Goal: Find contact information: Find contact information

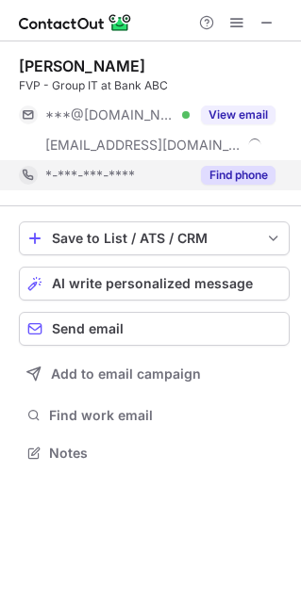
scroll to position [439, 301]
click at [243, 173] on button "Find phone" at bounding box center [238, 175] width 74 height 19
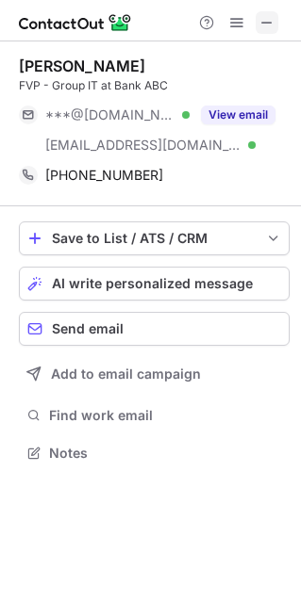
click at [271, 26] on span at bounding box center [266, 22] width 15 height 15
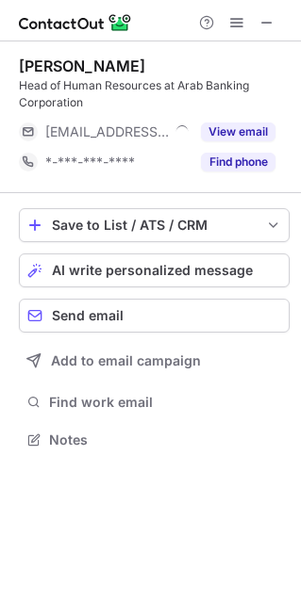
scroll to position [426, 301]
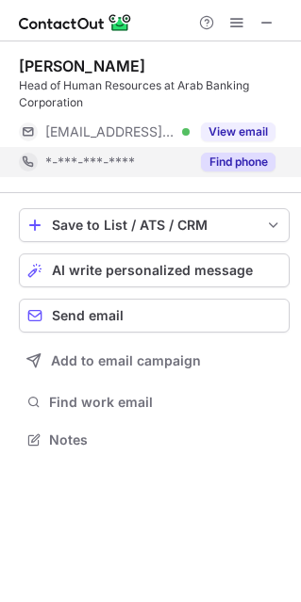
click at [244, 170] on button "Find phone" at bounding box center [238, 162] width 74 height 19
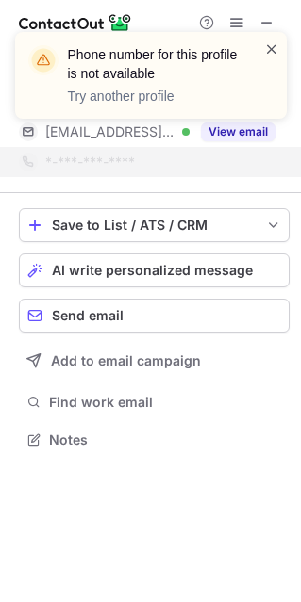
click at [274, 57] on span at bounding box center [271, 49] width 15 height 19
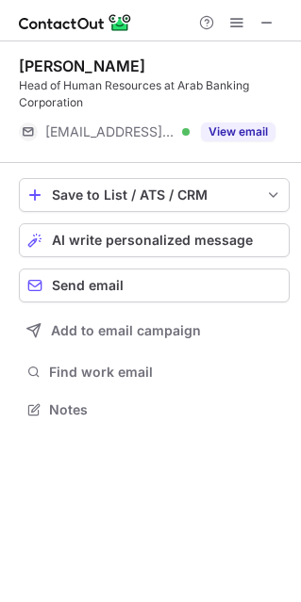
scroll to position [396, 301]
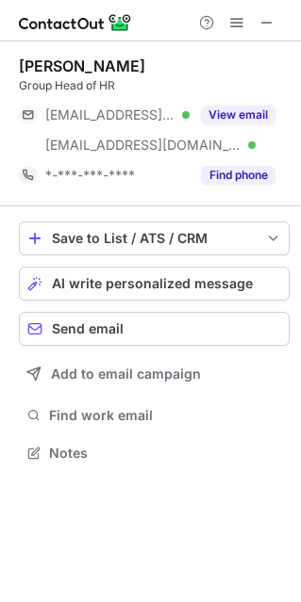
scroll to position [439, 301]
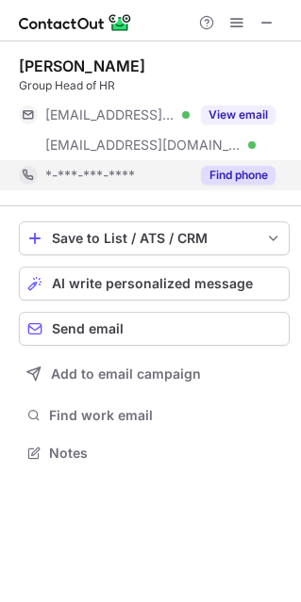
click at [259, 176] on button "Find phone" at bounding box center [238, 175] width 74 height 19
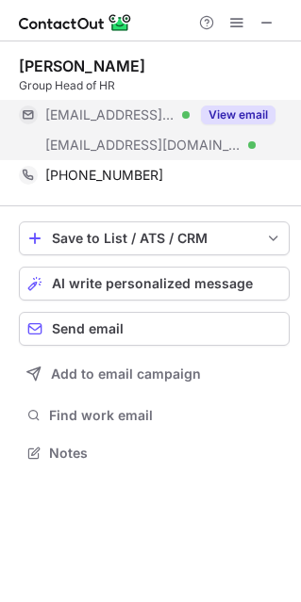
click at [252, 117] on button "View email" at bounding box center [238, 115] width 74 height 19
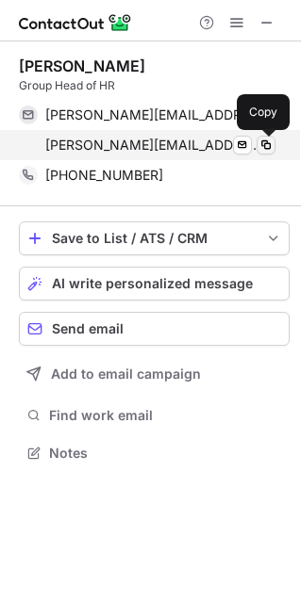
click at [263, 151] on span at bounding box center [265, 145] width 15 height 15
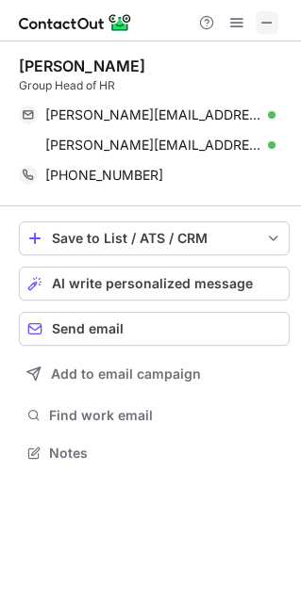
click at [262, 22] on span at bounding box center [266, 22] width 15 height 15
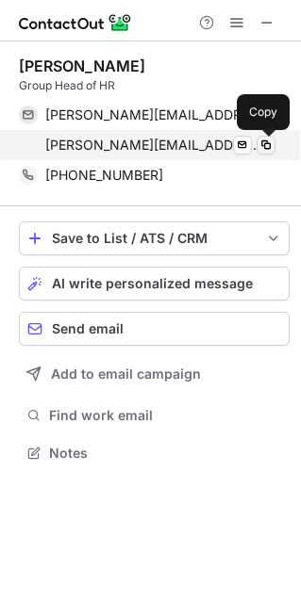
click at [267, 146] on span at bounding box center [265, 145] width 15 height 15
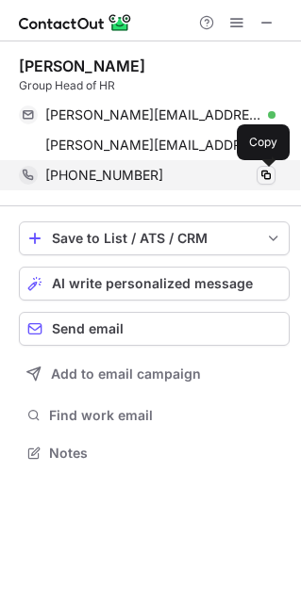
click at [264, 177] on span at bounding box center [265, 175] width 15 height 15
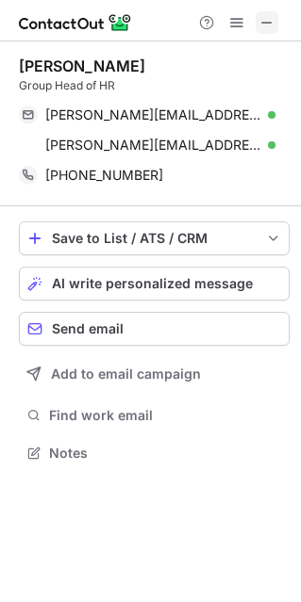
click at [265, 21] on span at bounding box center [266, 22] width 15 height 15
